Goal: Navigation & Orientation: Find specific page/section

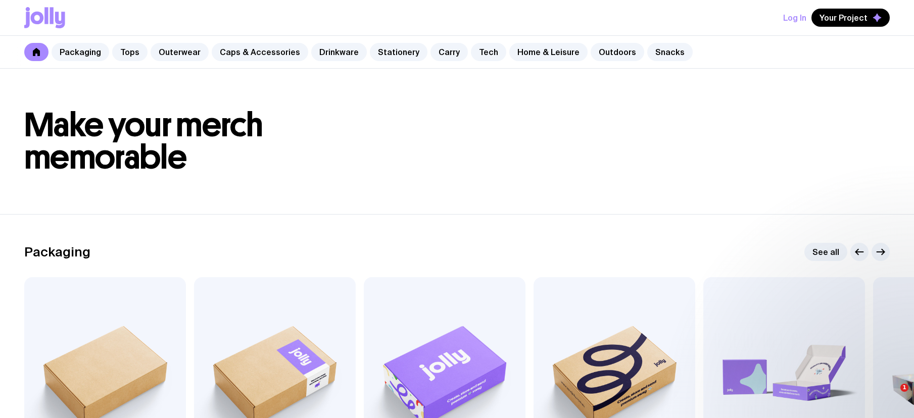
click at [42, 22] on icon at bounding box center [44, 17] width 41 height 21
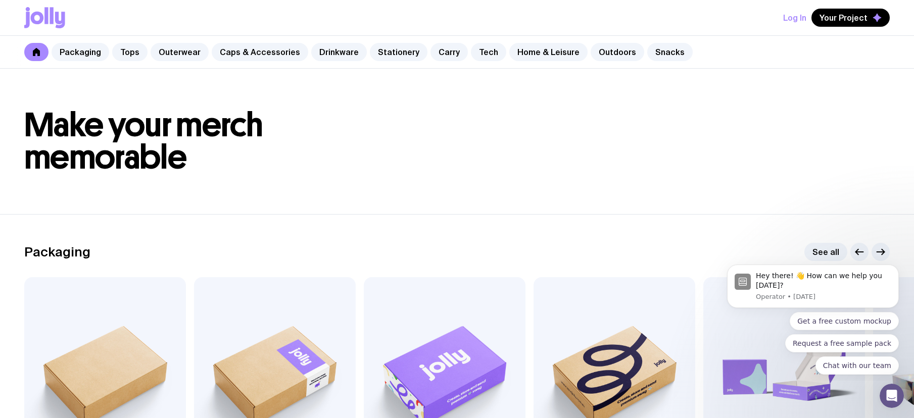
click at [33, 56] on icon at bounding box center [36, 52] width 7 height 8
click at [37, 54] on icon at bounding box center [36, 52] width 7 height 8
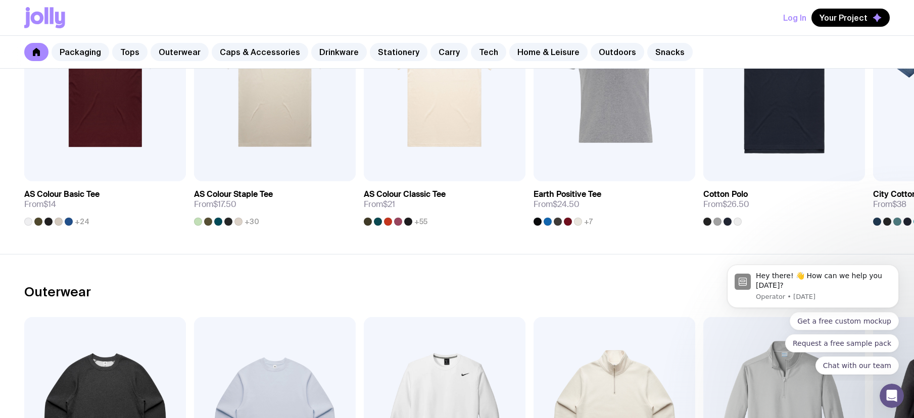
scroll to position [648, 0]
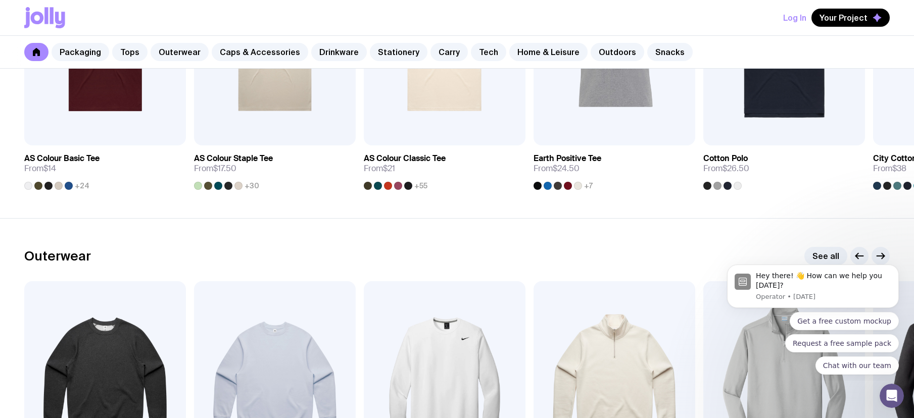
click at [37, 51] on icon at bounding box center [36, 52] width 7 height 8
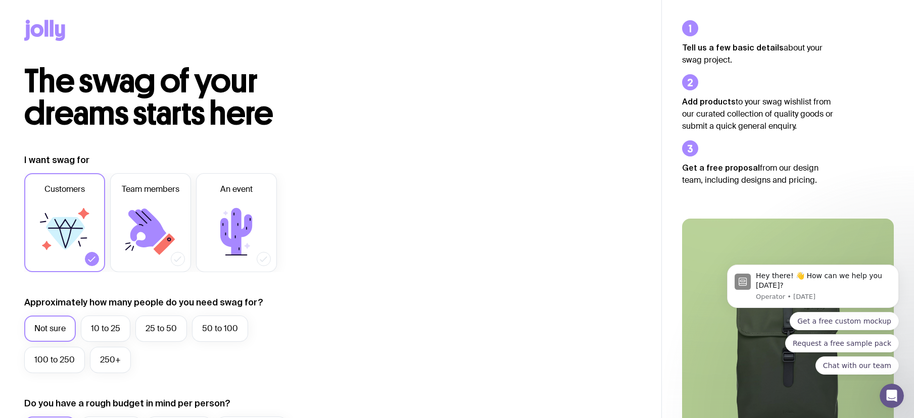
drag, startPoint x: 481, startPoint y: 143, endPoint x: 466, endPoint y: 145, distance: 14.3
drag, startPoint x: 371, startPoint y: 155, endPoint x: 199, endPoint y: 115, distance: 177.4
click at [33, 24] on icon at bounding box center [44, 30] width 41 height 21
